Goal: Navigation & Orientation: Find specific page/section

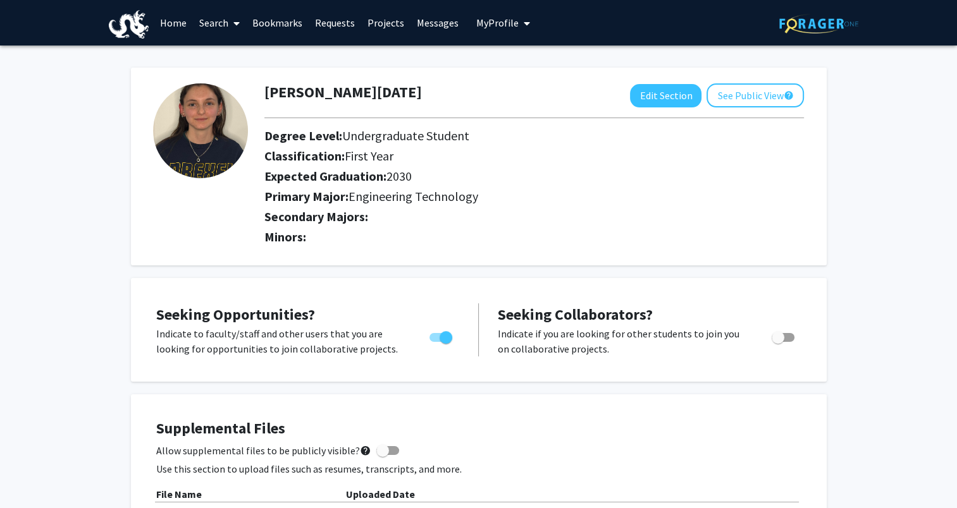
click at [385, 20] on link "Projects" at bounding box center [385, 23] width 49 height 44
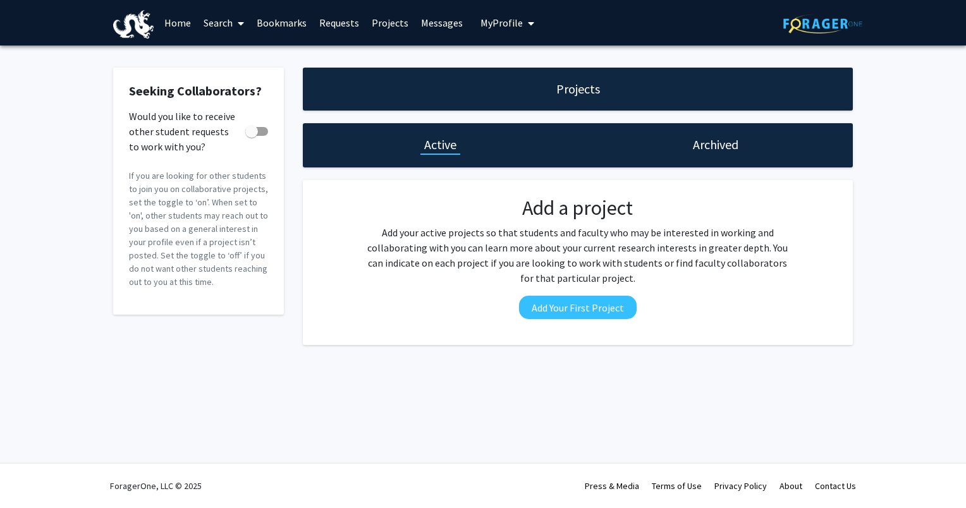
click at [182, 24] on link "Home" at bounding box center [177, 23] width 39 height 44
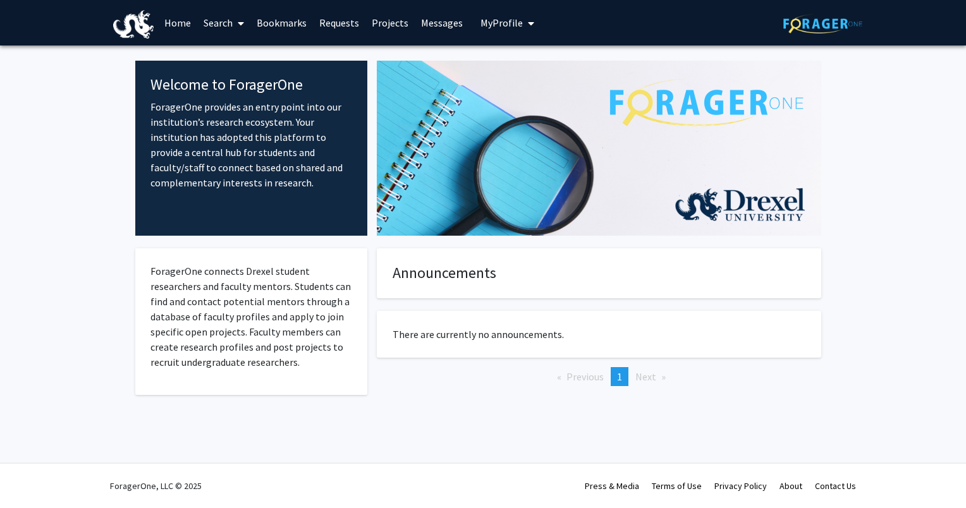
click at [415, 23] on link "Messages" at bounding box center [442, 23] width 54 height 44
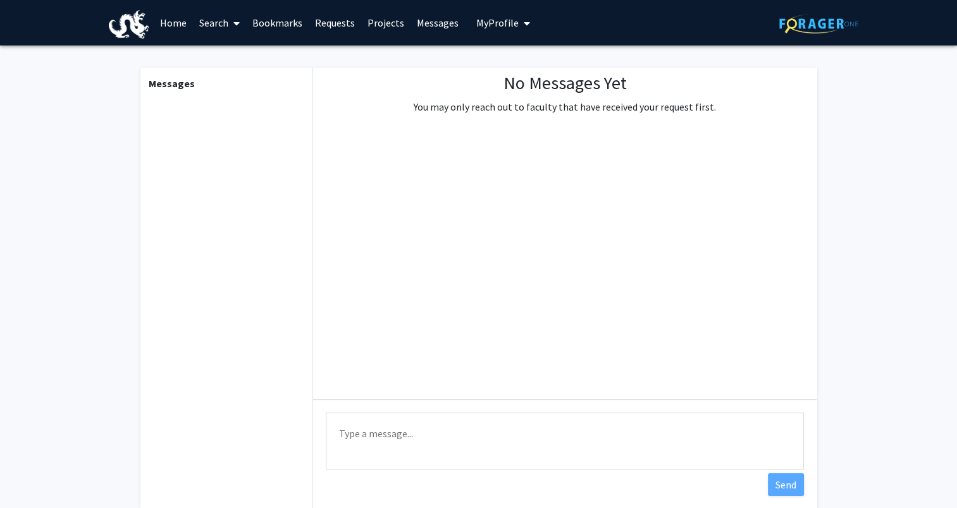
click at [392, 23] on link "Projects" at bounding box center [385, 23] width 49 height 44
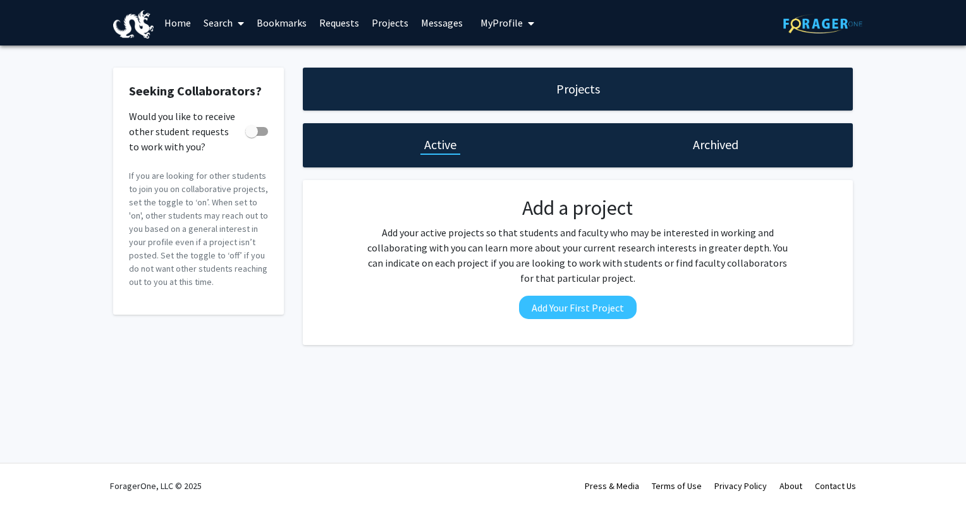
click at [331, 23] on link "Requests" at bounding box center [339, 23] width 52 height 44
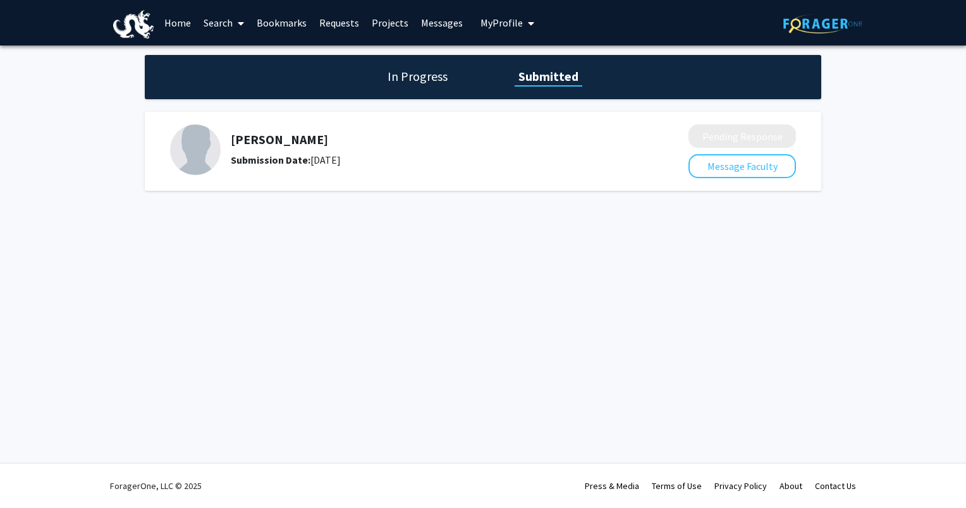
click at [288, 23] on link "Bookmarks" at bounding box center [281, 23] width 63 height 44
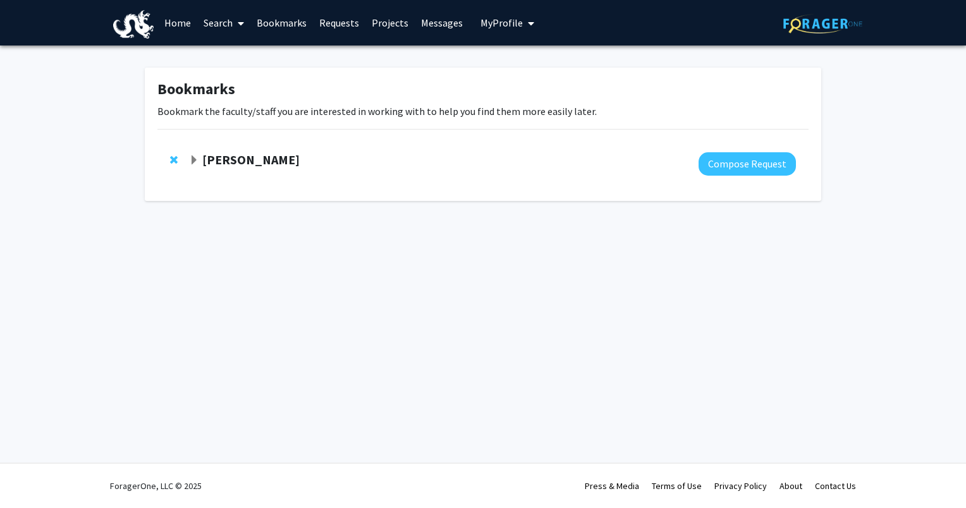
click at [481, 23] on span "My Profile" at bounding box center [502, 22] width 42 height 13
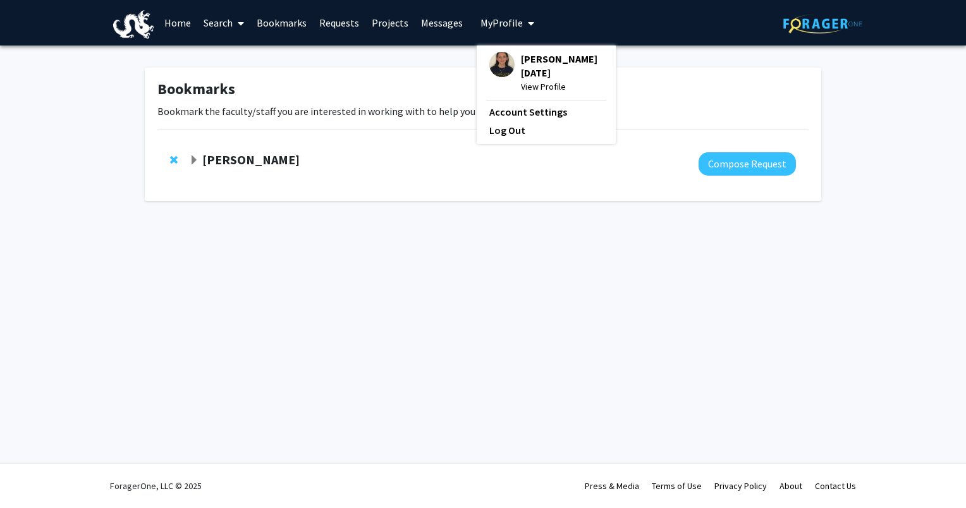
click at [492, 55] on img at bounding box center [501, 64] width 25 height 25
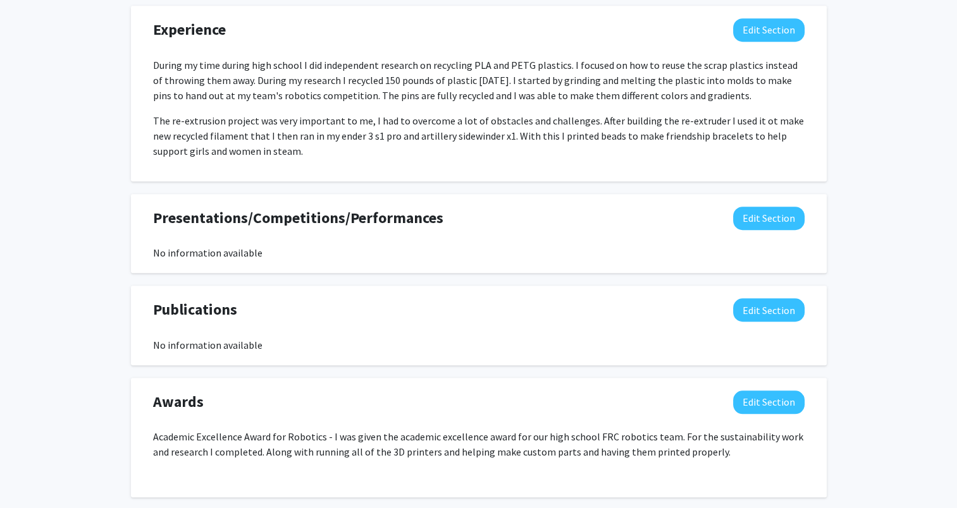
scroll to position [885, 0]
